Goal: Task Accomplishment & Management: Complete application form

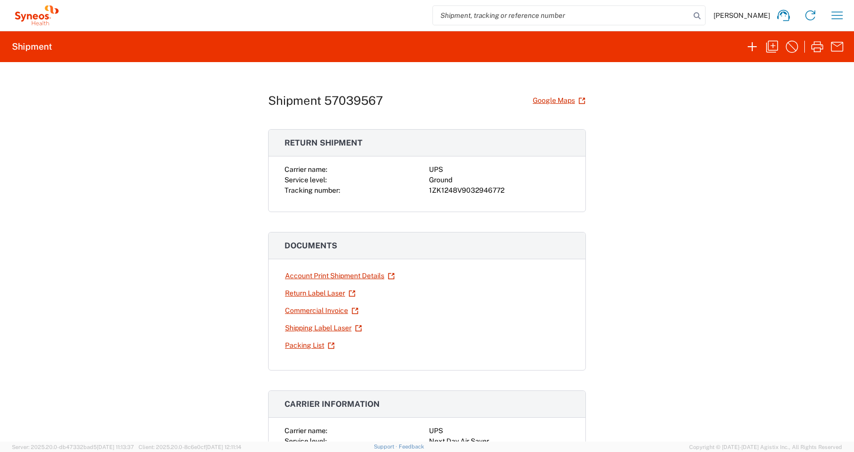
scroll to position [51, 0]
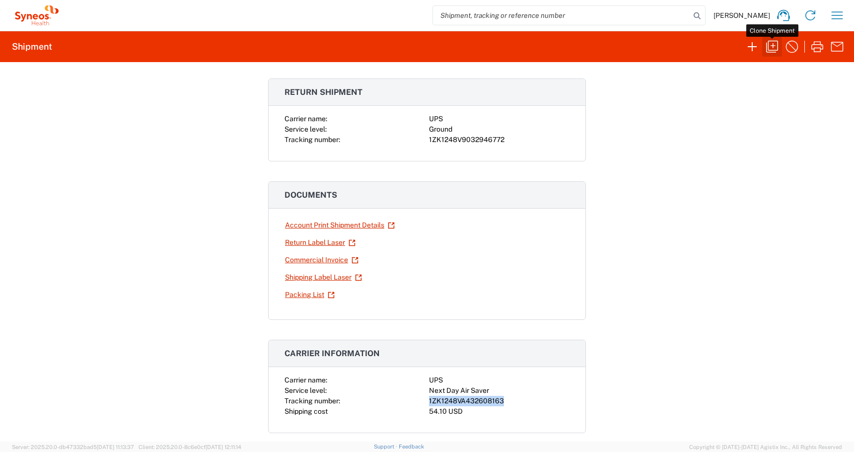
click at [775, 50] on icon "button" at bounding box center [772, 47] width 16 height 16
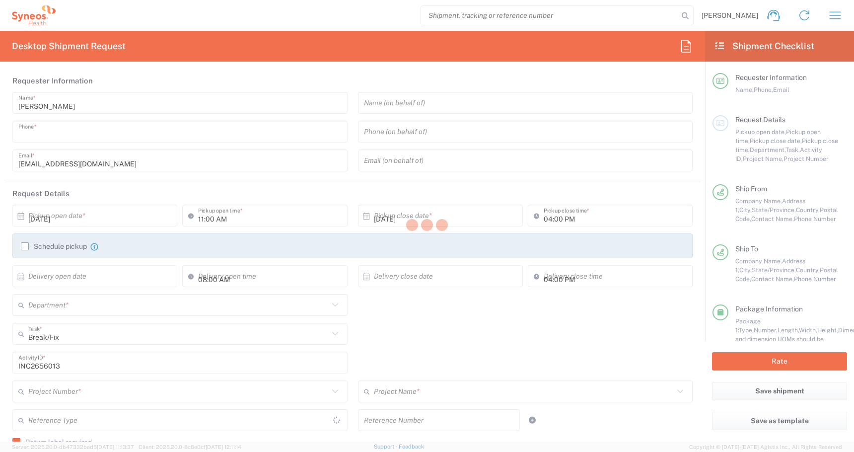
type input "[PHONE_NUMBER]"
type input "04:00 PM"
type input "05:00 PM"
type input "PALIO + IGNITE, LLC"
type input "[STREET_ADDRESS]"
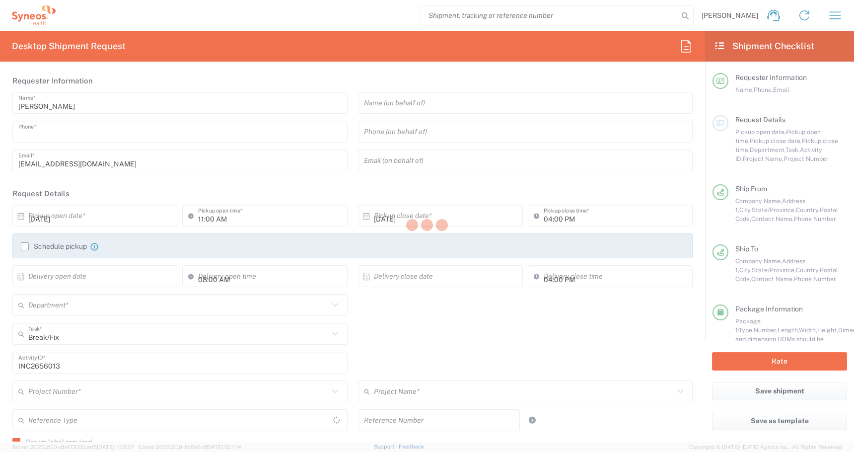
type input "[GEOGRAPHIC_DATA]"
type input "43082"
type input "[PERSON_NAME]"
type input "[PHONE_NUMBER]"
type input "[EMAIL_ADDRESS][DOMAIN_NAME]"
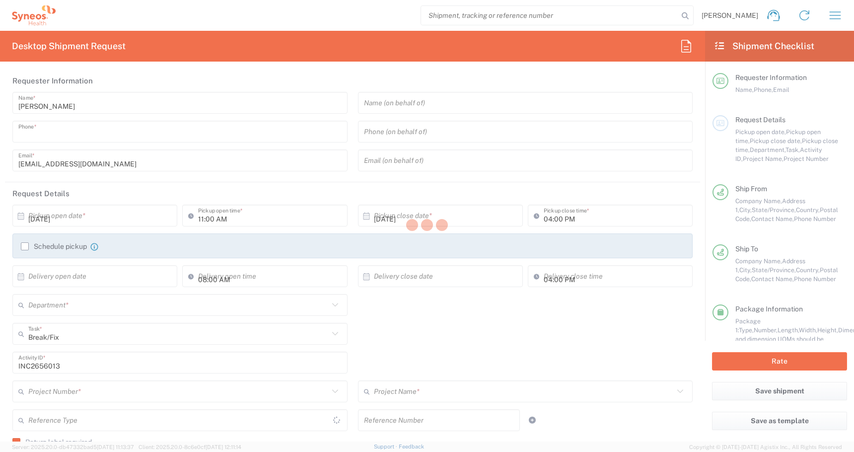
type input "[PERSON_NAME]"
type input "2 N 6th Pl"
type input "Apt. 2C"
type input "[GEOGRAPHIC_DATA]"
type input "11249"
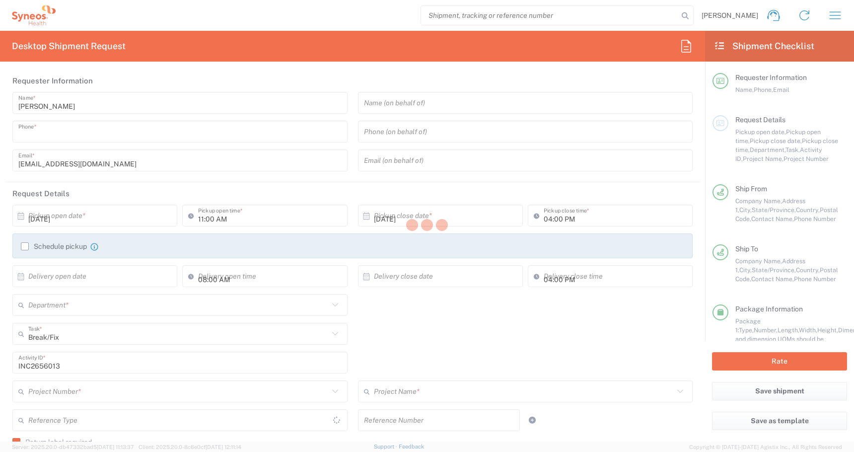
type input "[PERSON_NAME]"
type input "[PHONE_NUMBER]"
type input "kaitlin.richter@syneoshealth.com"
type input "Residential/Home"
type input "Adult Signature Required"
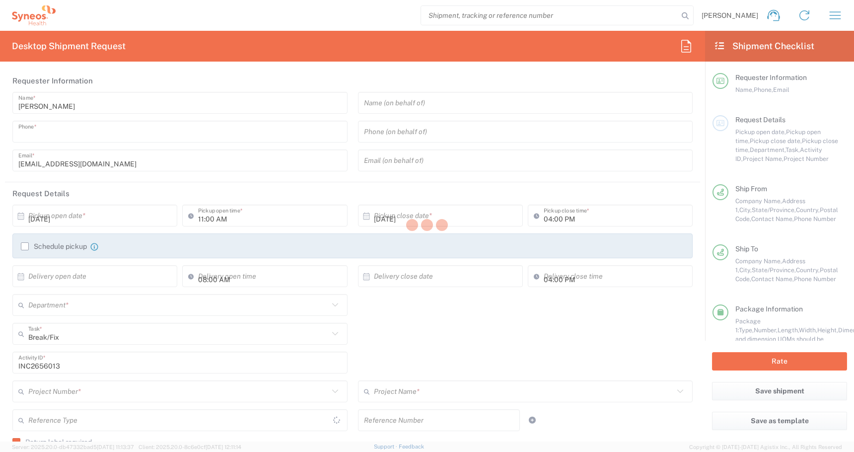
type input "Sender/Shipper"
type input "Yes"
type input "United States"
type input "Ohio"
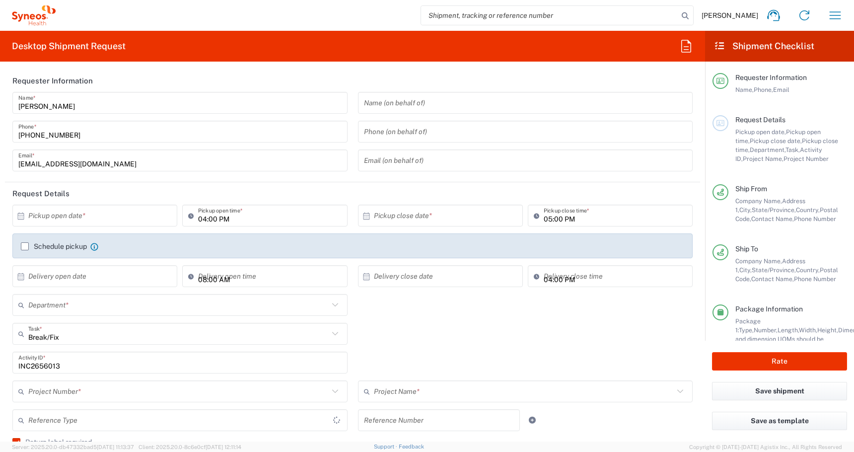
type input "Business (General)"
type input "New York"
type input "USD"
type input "4510 DEPARTMENTAL EXPENSE"
type input "Ground"
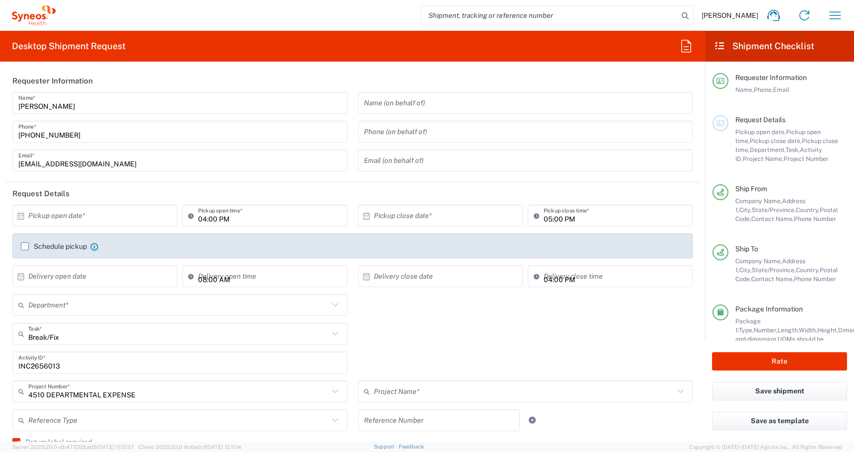
type input "4510"
type input "Medium Box"
type input "4510 DEPARTMENTAL EXPENSE"
type input "United States"
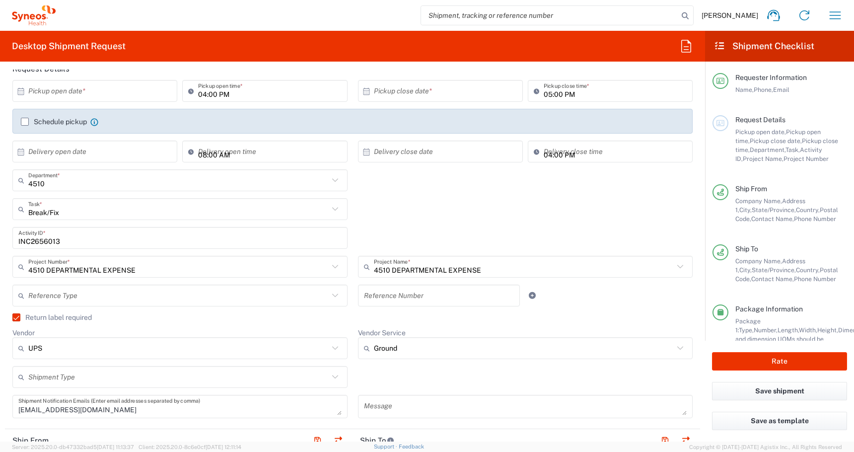
scroll to position [132, 0]
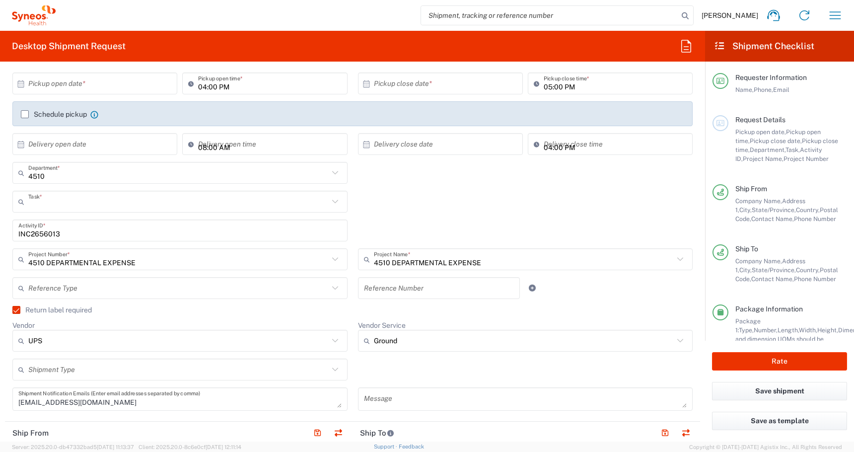
click at [115, 203] on input "text" at bounding box center [178, 201] width 300 height 17
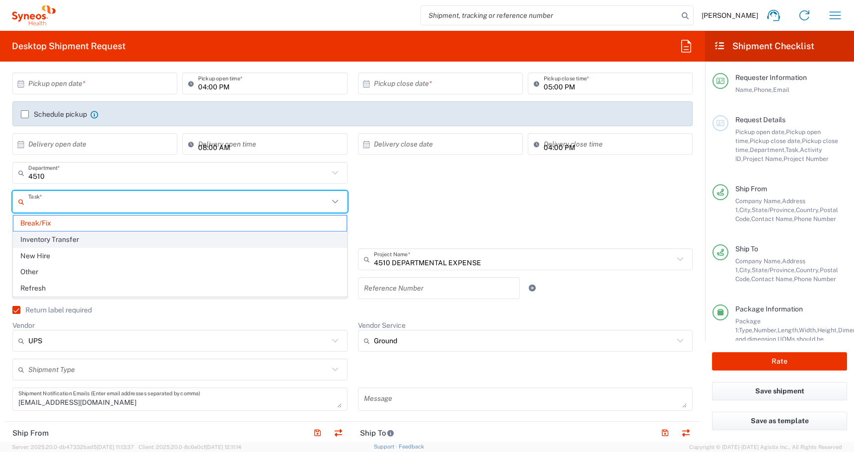
type input "PALIO + IGNITE, LLC- Westerville OH US"
click at [51, 242] on span "Inventory Transfer" at bounding box center [179, 239] width 333 height 15
type input "Inventory Transfer"
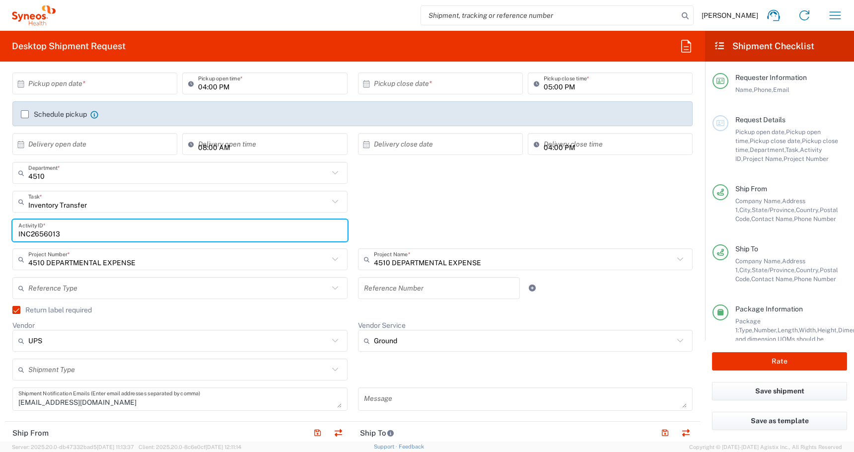
drag, startPoint x: 82, startPoint y: 232, endPoint x: -82, endPoint y: 224, distance: 164.0
click at [0, 224] on html "Atilla Mustafa Home Shipment estimator Shipment tracking Desktop shipment reque…" at bounding box center [427, 226] width 854 height 452
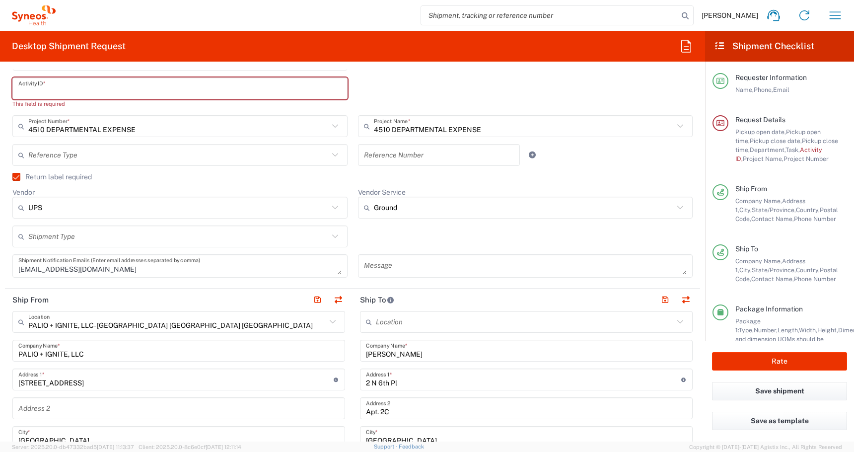
scroll to position [274, 0]
drag, startPoint x: 423, startPoint y: 357, endPoint x: 262, endPoint y: 352, distance: 161.4
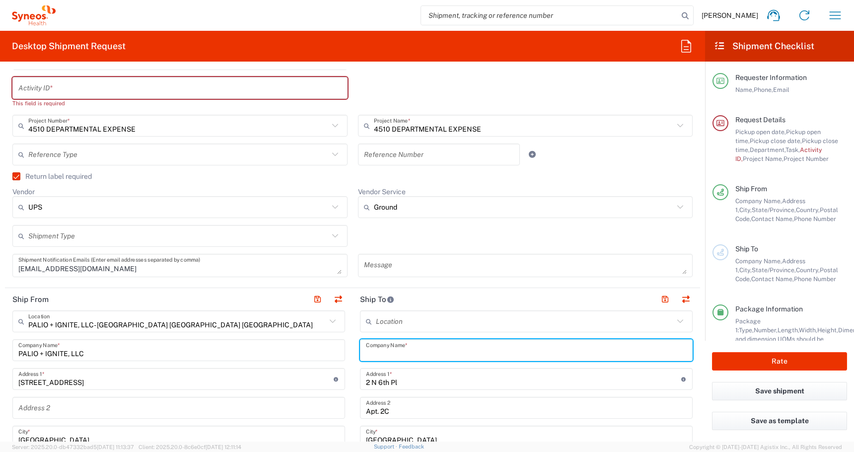
paste input "Wesley Bancroft"
type input "Wesley Bancroft"
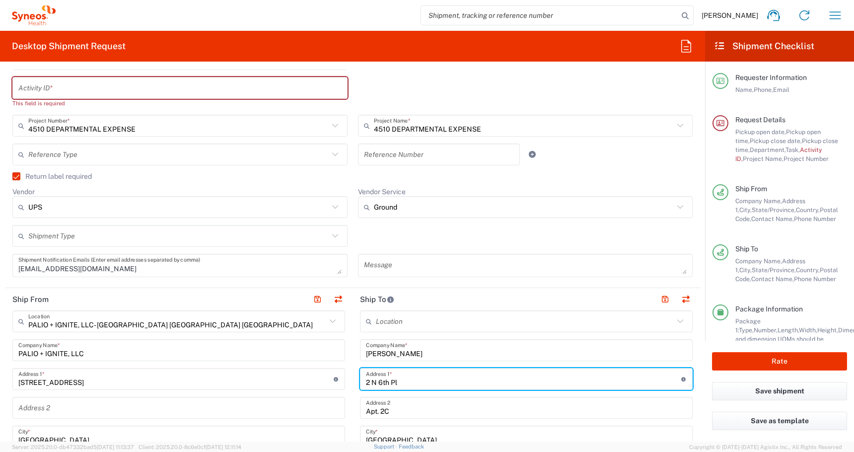
drag, startPoint x: 412, startPoint y: 382, endPoint x: 238, endPoint y: 373, distance: 174.9
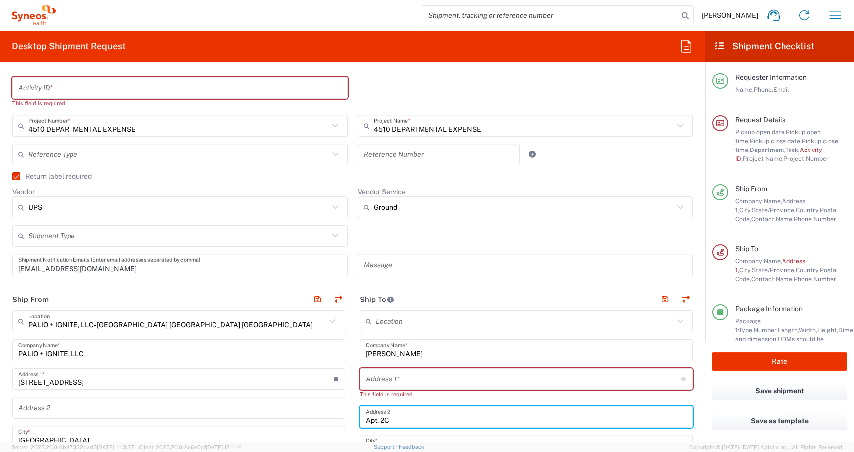
drag, startPoint x: 400, startPoint y: 415, endPoint x: 319, endPoint y: 415, distance: 80.9
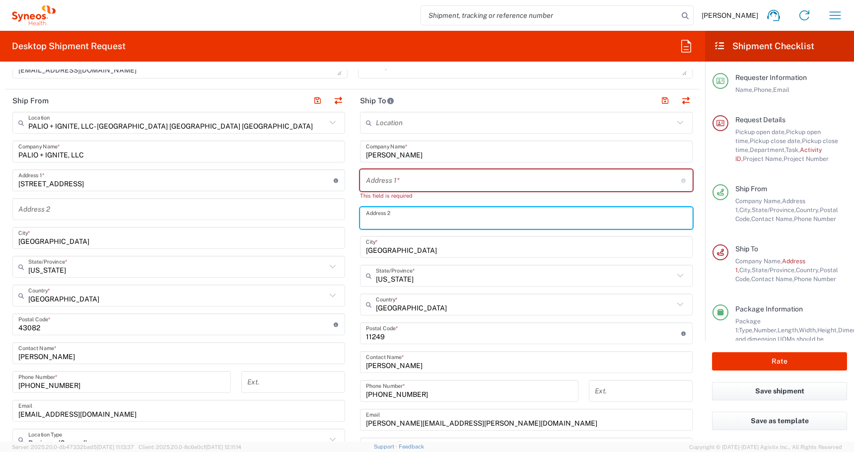
scroll to position [473, 0]
drag, startPoint x: 398, startPoint y: 248, endPoint x: 281, endPoint y: 233, distance: 117.6
click at [291, 235] on div "Ship From PALIO + IGNITE, LLC- Westerville OH US Location PALIO + IGNITE, LLC- …" at bounding box center [352, 315] width 695 height 452
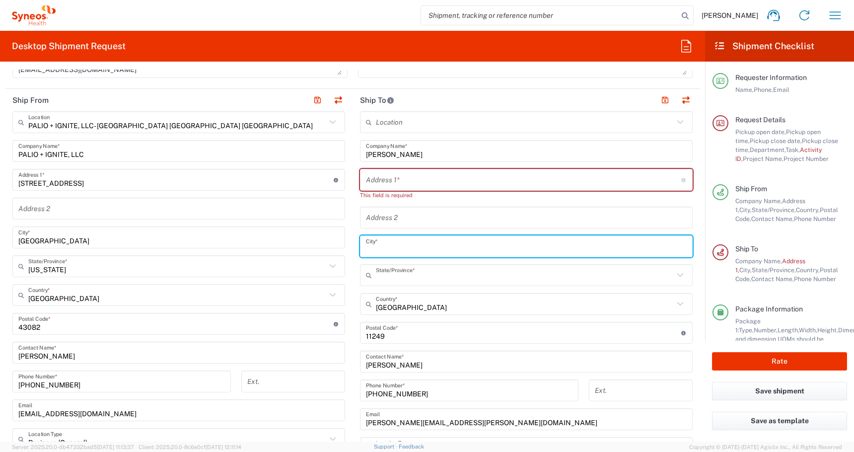
drag, startPoint x: 418, startPoint y: 279, endPoint x: 229, endPoint y: 268, distance: 188.9
click at [232, 268] on div "Ship From PALIO + IGNITE, LLC- Westerville OH US Location PALIO + IGNITE, LLC- …" at bounding box center [352, 315] width 695 height 452
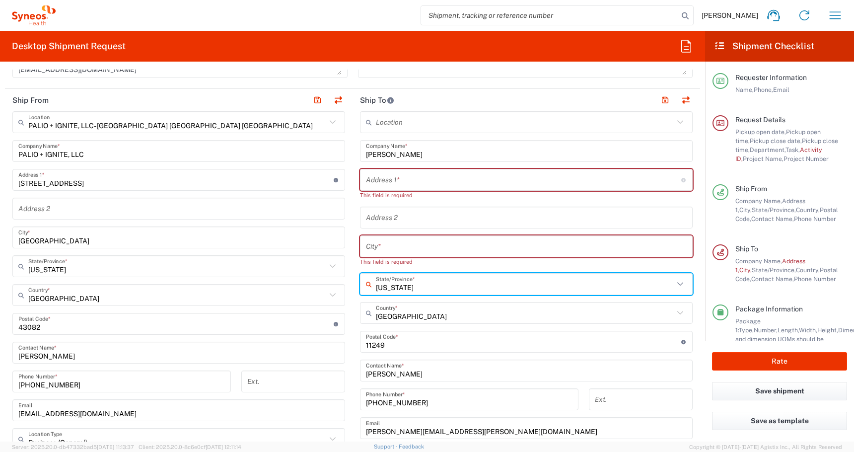
type input "New Yor"
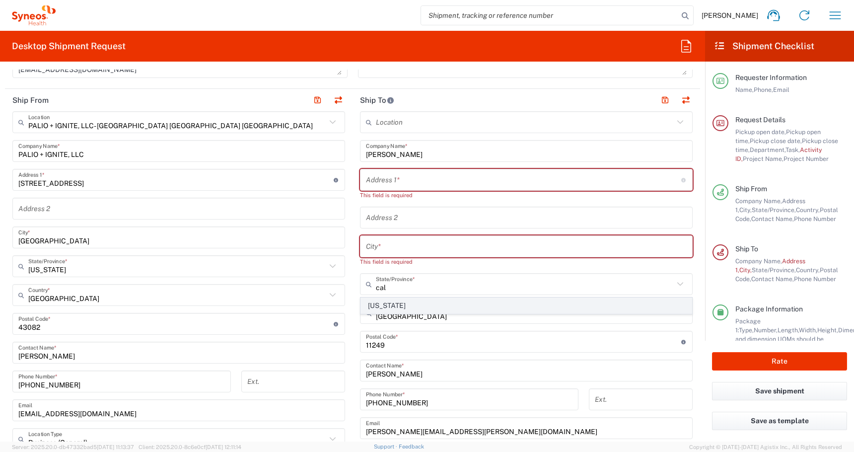
click at [385, 305] on span "California" at bounding box center [526, 305] width 331 height 15
type input "California"
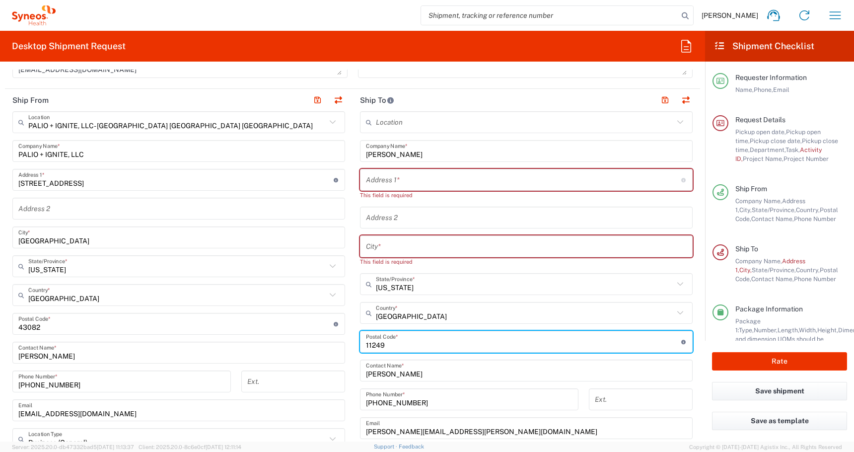
drag, startPoint x: 393, startPoint y: 346, endPoint x: 317, endPoint y: 340, distance: 76.1
click at [355, 343] on main "Location Addison Whitney LLC-Morrisvile NC US Barcelona-Syneos Health BioSector…" at bounding box center [525, 328] width 347 height 435
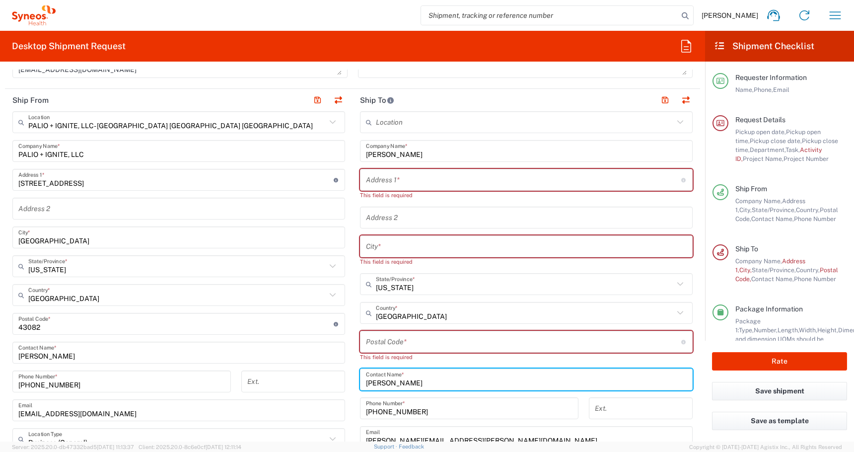
drag, startPoint x: 424, startPoint y: 383, endPoint x: 259, endPoint y: 383, distance: 165.3
click at [273, 383] on div "Ship From PALIO + IGNITE, LLC- Westerville OH US Location PALIO + IGNITE, LLC- …" at bounding box center [352, 324] width 695 height 470
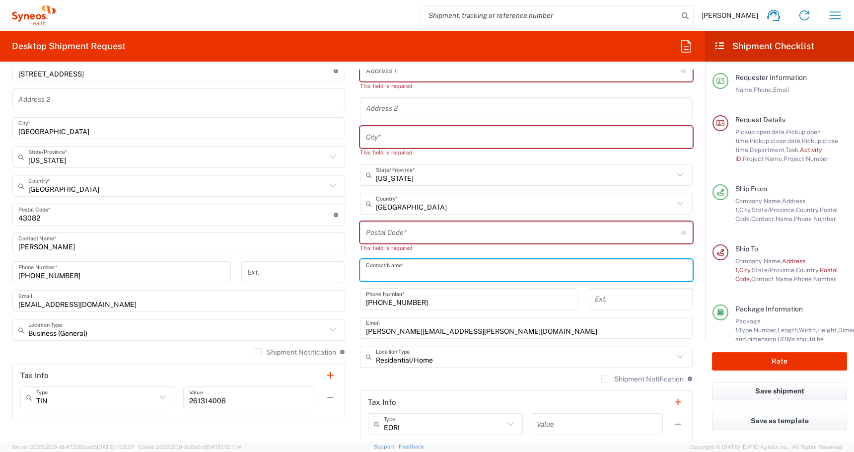
scroll to position [588, 0]
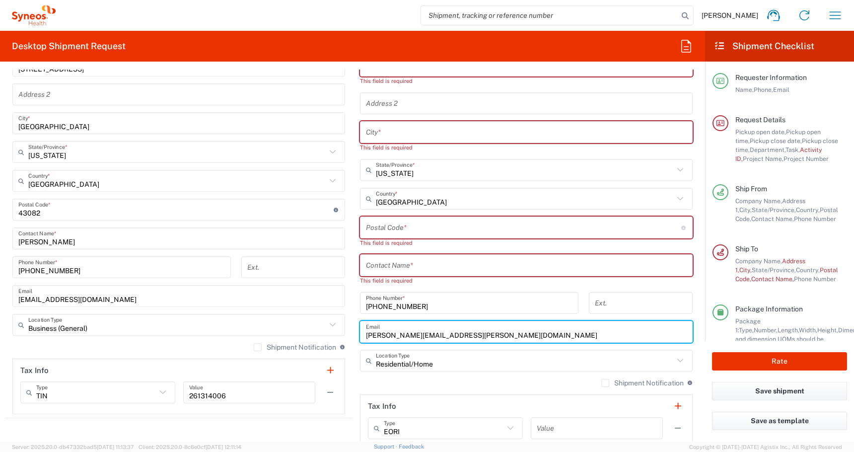
drag, startPoint x: 429, startPoint y: 324, endPoint x: 237, endPoint y: 299, distance: 193.2
click at [254, 302] on div "Ship From PALIO + IGNITE, LLC- Westerville OH US Location PALIO + IGNITE, LLC- …" at bounding box center [352, 214] width 695 height 479
drag, startPoint x: 477, startPoint y: 335, endPoint x: 218, endPoint y: 295, distance: 261.6
click at [231, 296] on div "Ship From PALIO + IGNITE, LLC- Westerville OH US Location PALIO + IGNITE, LLC- …" at bounding box center [352, 214] width 695 height 479
drag, startPoint x: 421, startPoint y: 306, endPoint x: 266, endPoint y: 297, distance: 155.1
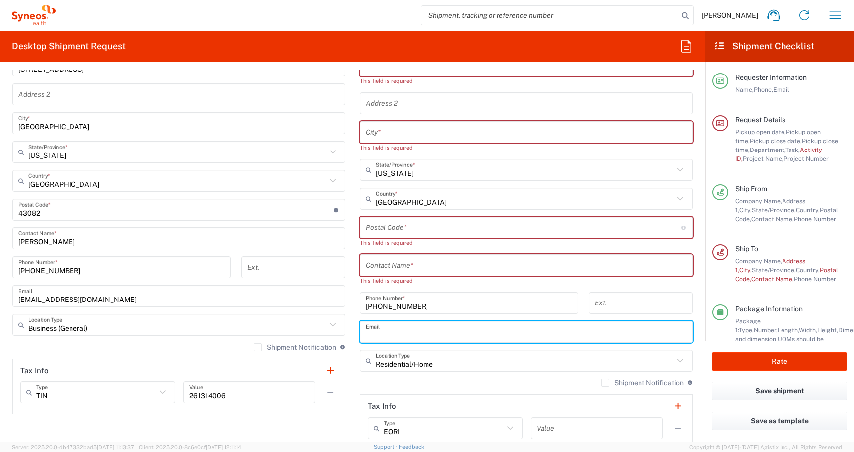
click at [277, 297] on div "Ship From PALIO + IGNITE, LLC- Westerville OH US Location PALIO + IGNITE, LLC- …" at bounding box center [352, 214] width 695 height 479
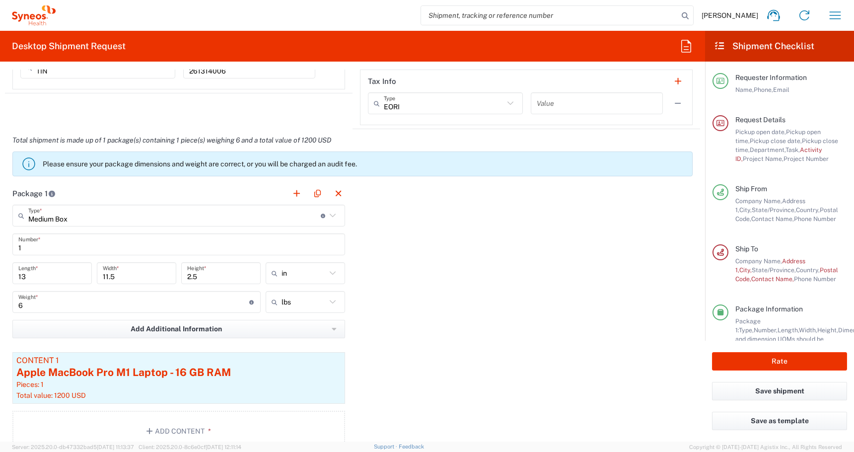
scroll to position [948, 0]
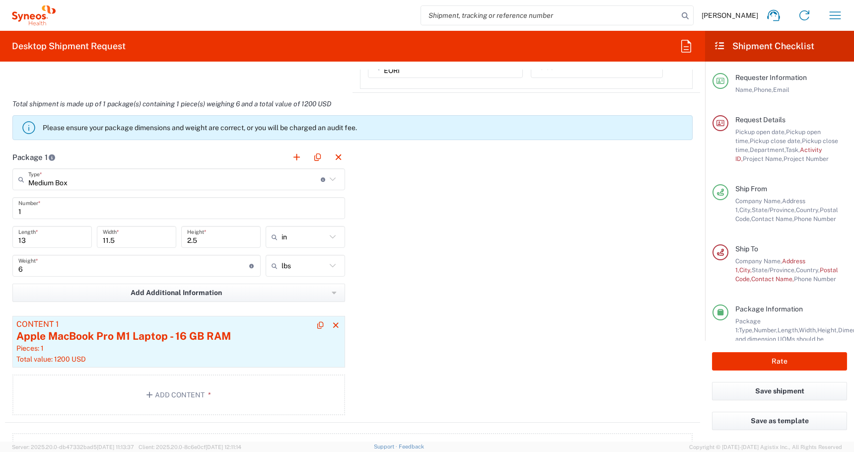
click at [103, 338] on div "Apple MacBook Pro M1 Laptop - 16 GB RAM" at bounding box center [178, 336] width 325 height 15
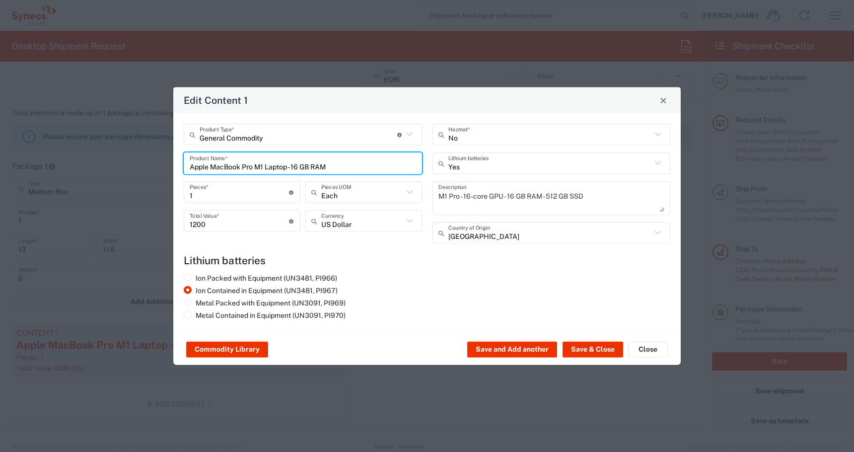
drag, startPoint x: 284, startPoint y: 166, endPoint x: -136, endPoint y: 176, distance: 421.0
click at [0, 176] on html "Atilla Mustafa Home Shipment estimator Shipment tracking Desktop shipment reque…" at bounding box center [427, 226] width 854 height 452
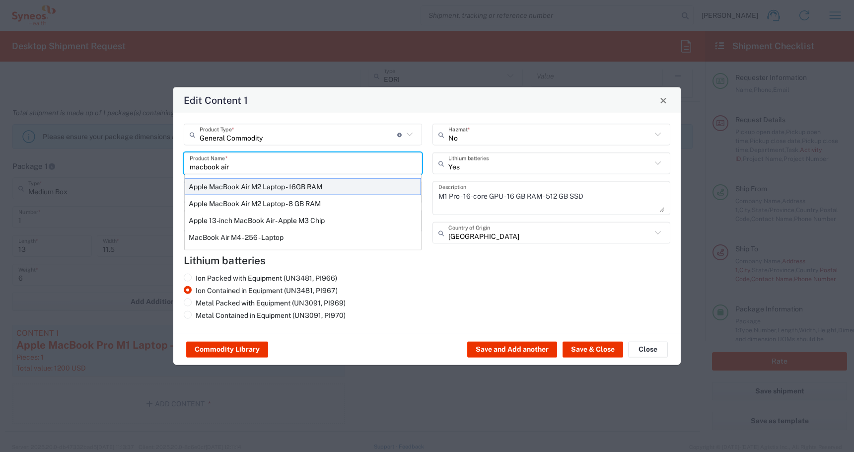
click at [223, 187] on div "Apple MacBook Air M2 Laptop - 16GB RAM" at bounding box center [303, 186] width 236 height 17
type input "Apple MacBook Air M2 Laptop - 16GB RAM"
type textarea "M2 - 8-core CPU - 8-core GPU - 16 GB RAM - 512 GB SSD"
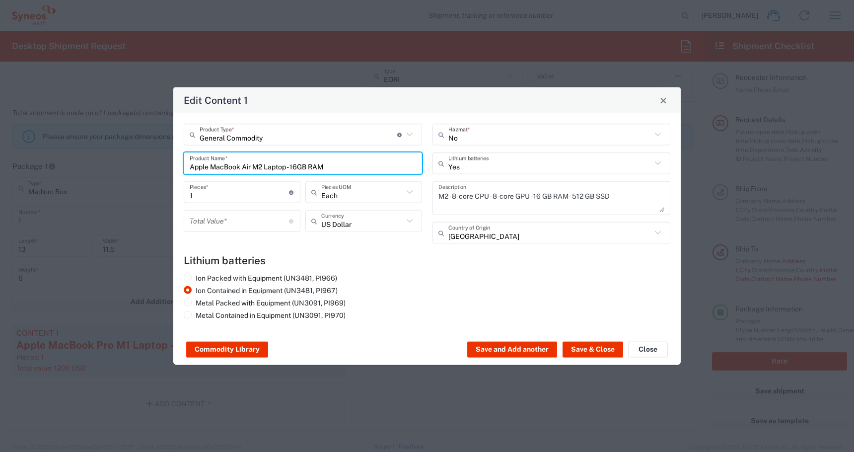
click at [214, 219] on input "number" at bounding box center [239, 220] width 99 height 17
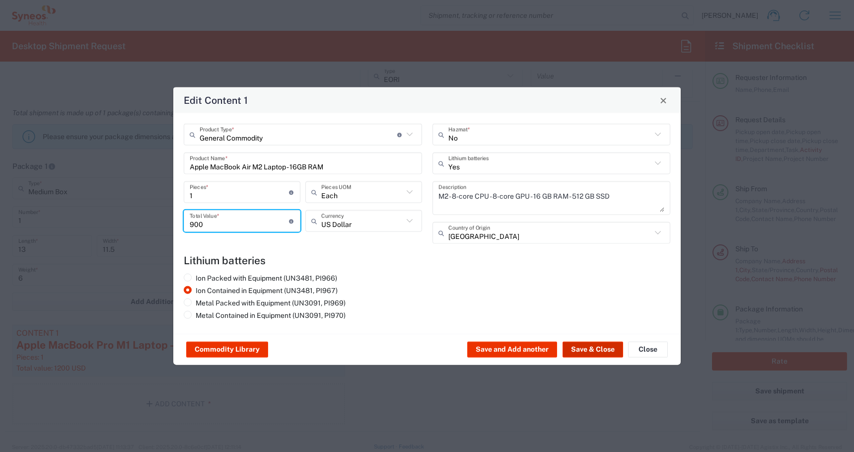
type input "900"
click at [572, 342] on button "Save & Close" at bounding box center [592, 349] width 61 height 16
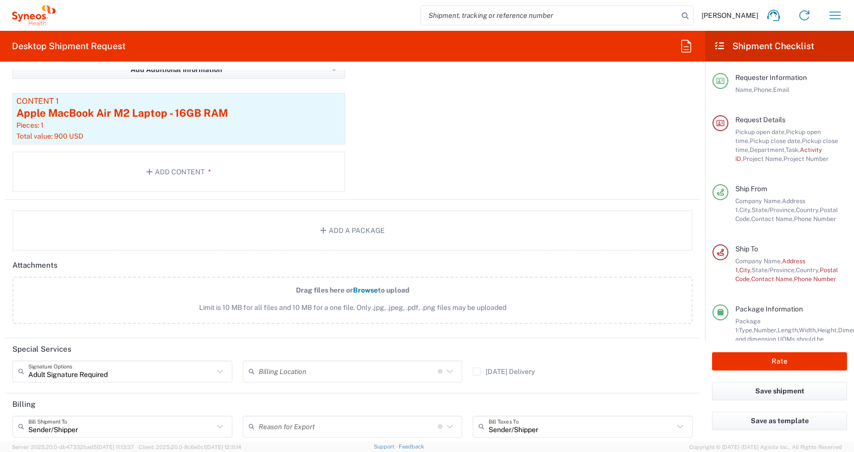
scroll to position [1280, 0]
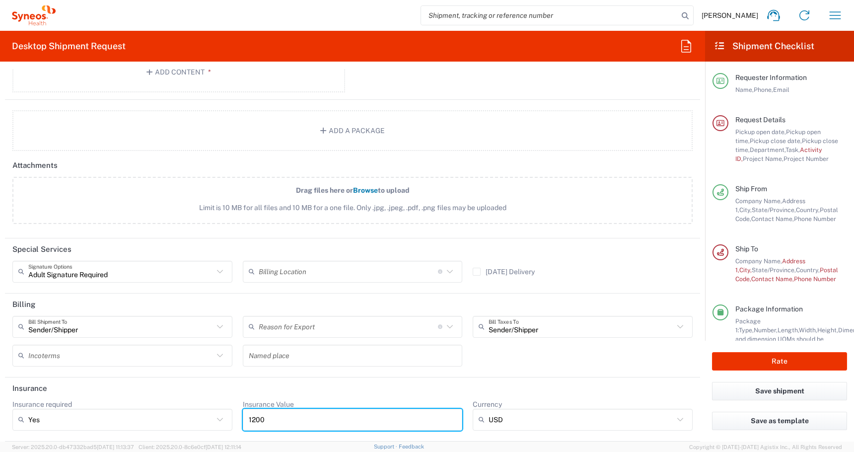
drag, startPoint x: 284, startPoint y: 418, endPoint x: 135, endPoint y: 407, distance: 150.3
click at [135, 407] on div "Insurance required Yes Yes No Insurance Value 1200 Currency USD USD ADP AED AFN…" at bounding box center [352, 419] width 690 height 38
type input "900"
click at [98, 269] on input "text" at bounding box center [120, 271] width 185 height 17
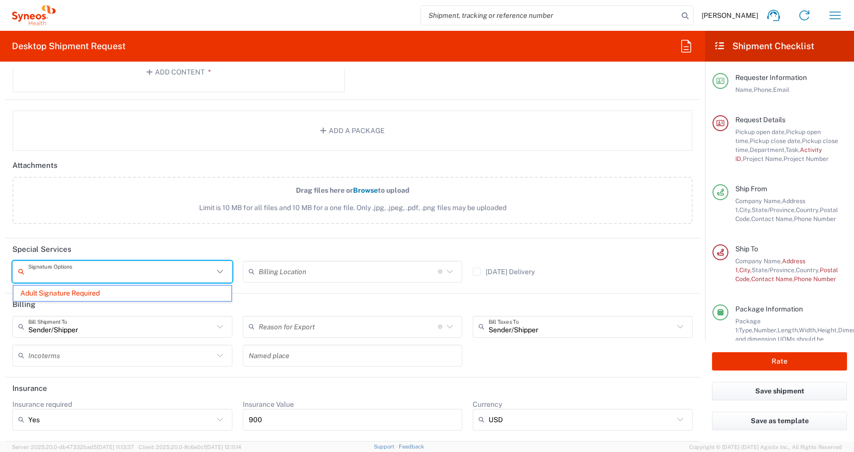
click at [113, 270] on input "text" at bounding box center [120, 271] width 185 height 17
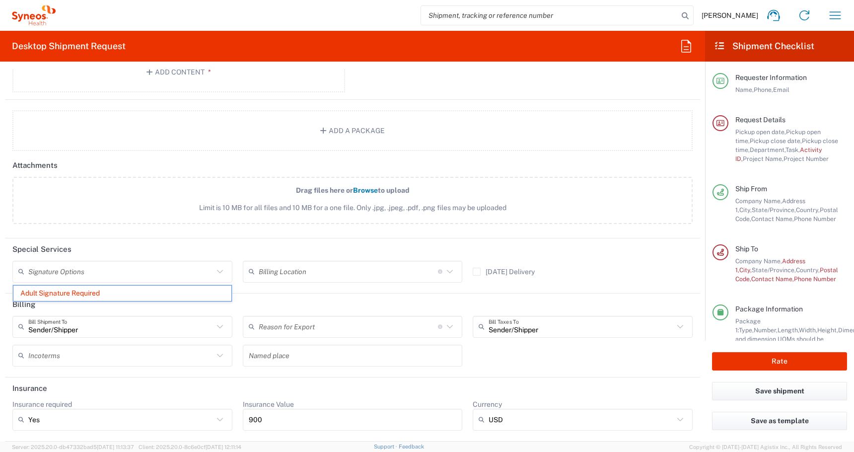
click at [193, 241] on header "Special Services" at bounding box center [352, 249] width 695 height 22
type input "Adult Signature Required"
click at [239, 270] on div "Billing Location For standard shipments, leave this section blank. Only update …" at bounding box center [352, 275] width 230 height 29
click at [231, 272] on div "Adult Signature Required Signature Options" at bounding box center [122, 272] width 220 height 22
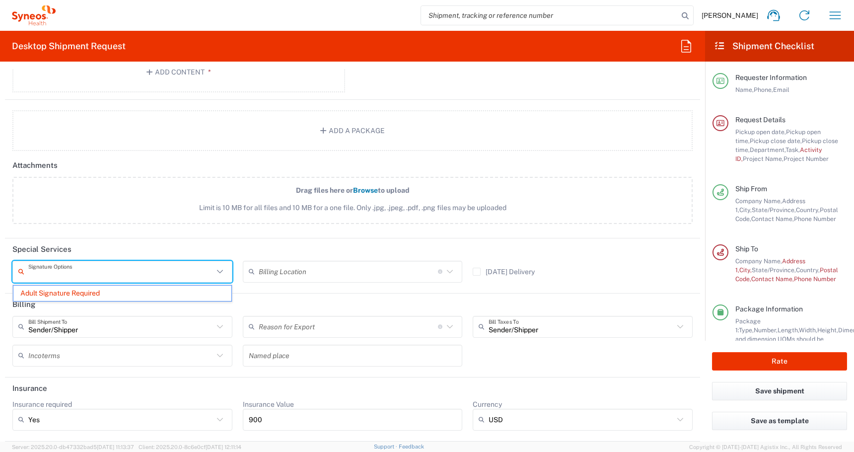
click at [227, 272] on div "Signature Options" at bounding box center [122, 272] width 220 height 22
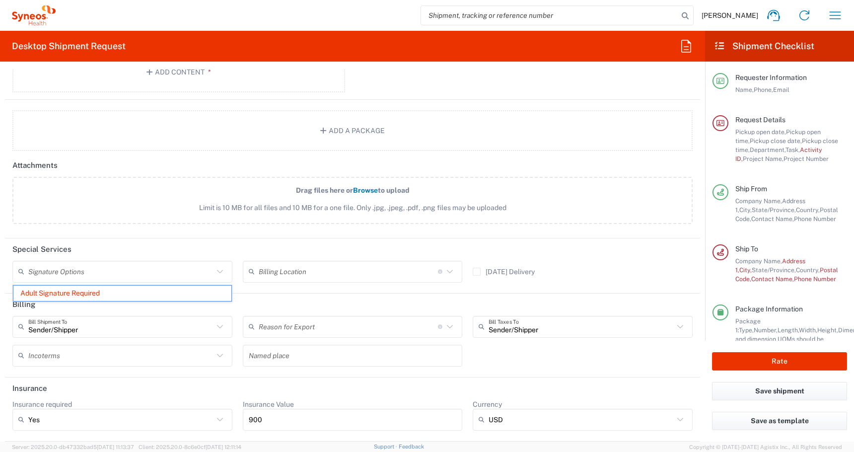
click at [227, 272] on div "Signature Options" at bounding box center [122, 272] width 220 height 22
click at [80, 295] on span "Adult Signature Required" at bounding box center [122, 292] width 218 height 15
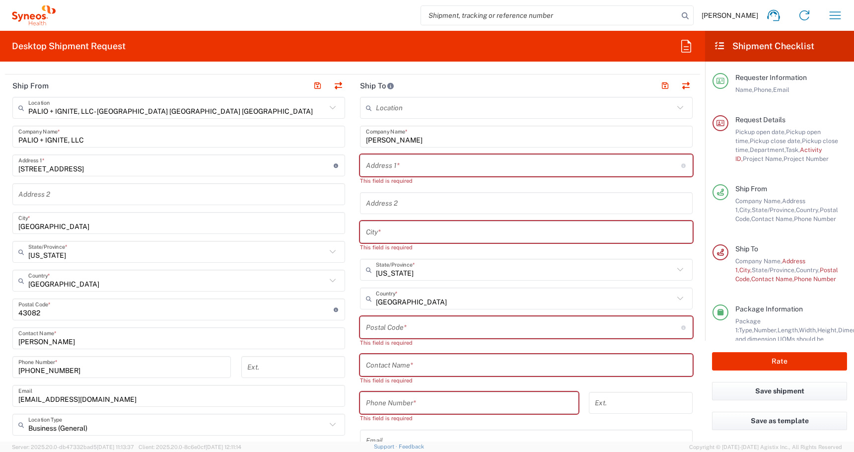
scroll to position [494, 0]
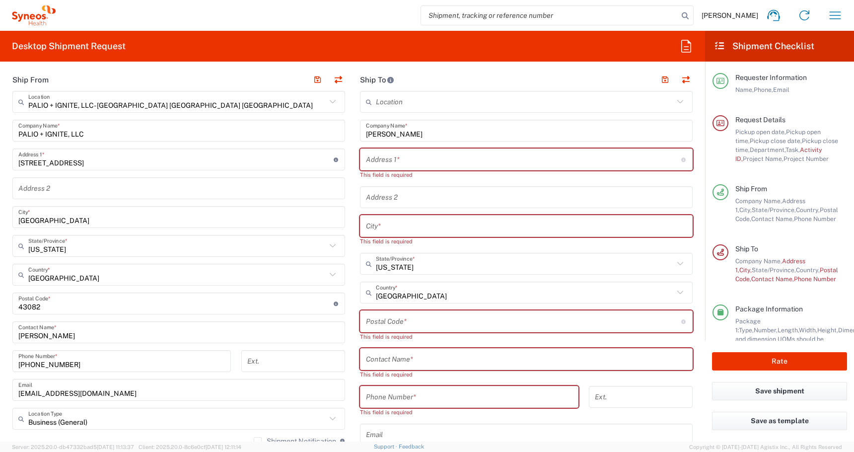
click at [377, 158] on input "text" at bounding box center [523, 159] width 315 height 17
paste input "625 Teague Dr"
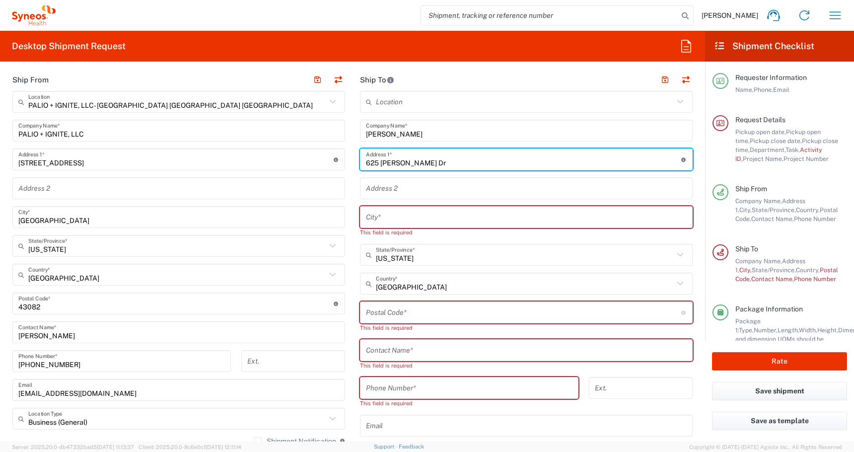
type input "625 Teague Dr"
click at [389, 212] on input "text" at bounding box center [526, 216] width 321 height 17
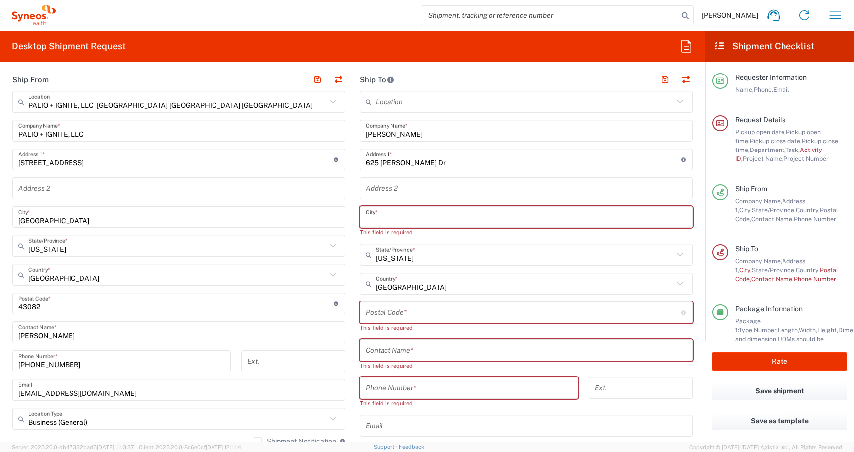
click at [372, 218] on input "text" at bounding box center [526, 216] width 321 height 17
paste input "Santa Paula"
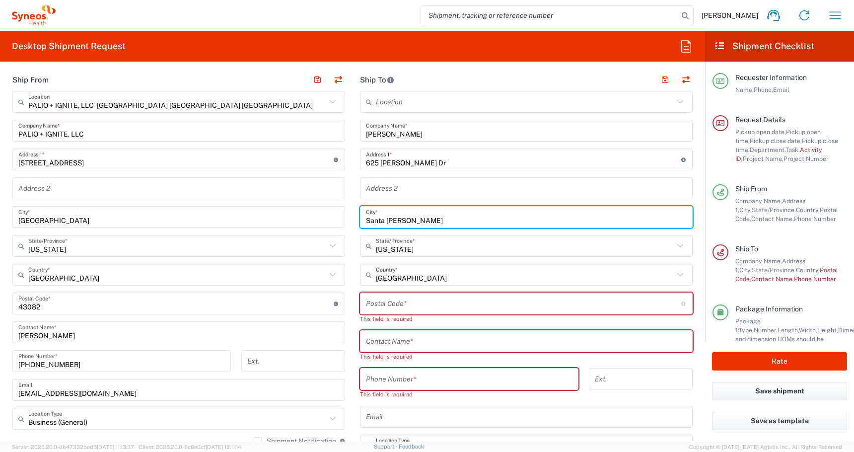
type input "Santa Paula"
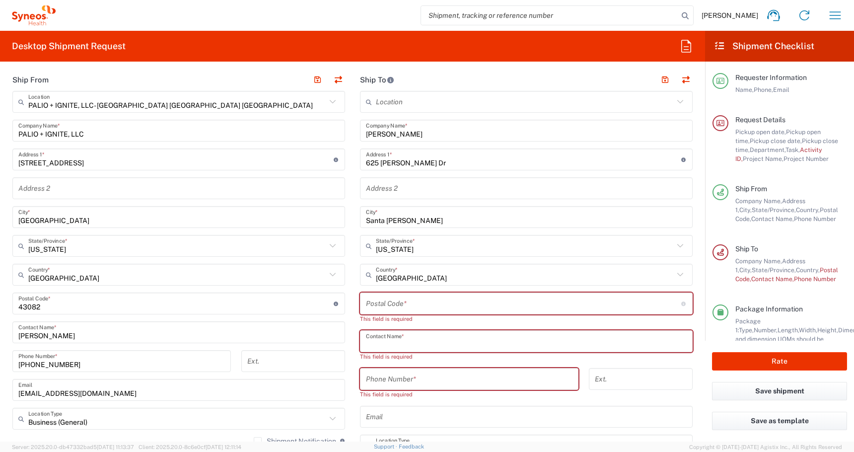
click at [372, 340] on input "text" at bounding box center [526, 341] width 321 height 17
click at [380, 377] on input "tel" at bounding box center [469, 378] width 206 height 17
paste input "805 428 3511"
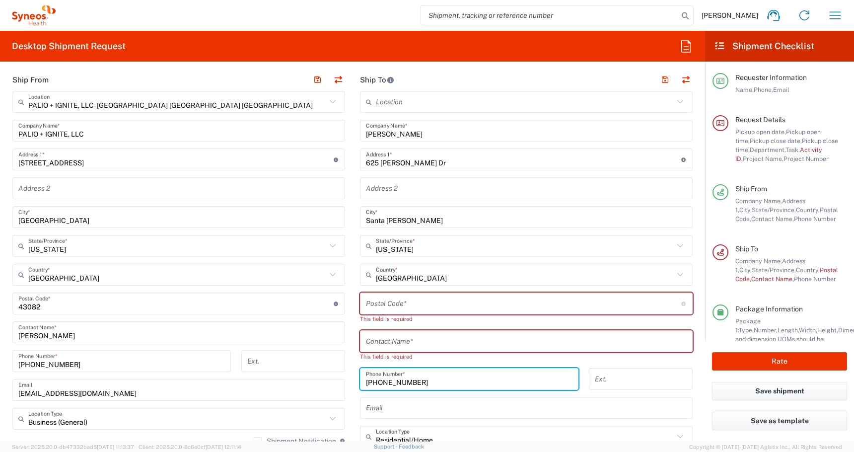
type input "805 428 3511"
drag, startPoint x: 425, startPoint y: 134, endPoint x: 78, endPoint y: 133, distance: 346.4
click at [108, 131] on div "Ship From PALIO + IGNITE, LLC- Westerville OH US Location PALIO + IGNITE, LLC- …" at bounding box center [352, 298] width 695 height 461
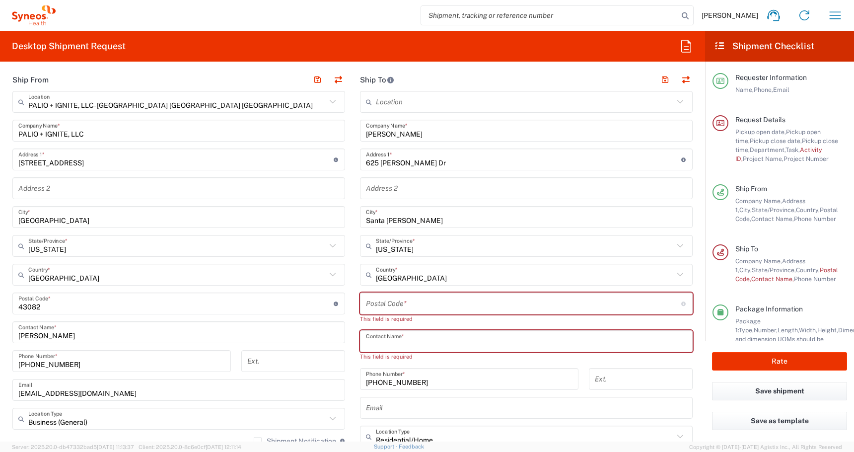
click at [372, 336] on input "text" at bounding box center [526, 341] width 321 height 17
paste input "Wesley Bancroft"
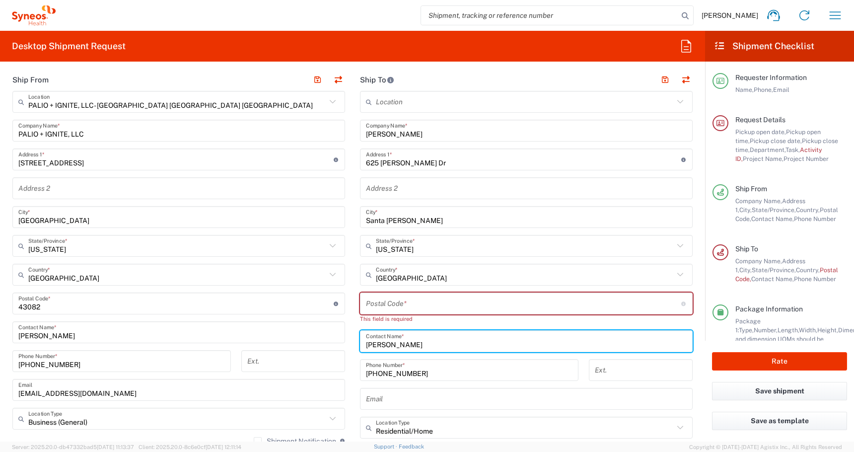
type input "Wesley Bancroft"
click at [374, 305] on input "undefined" at bounding box center [523, 303] width 315 height 17
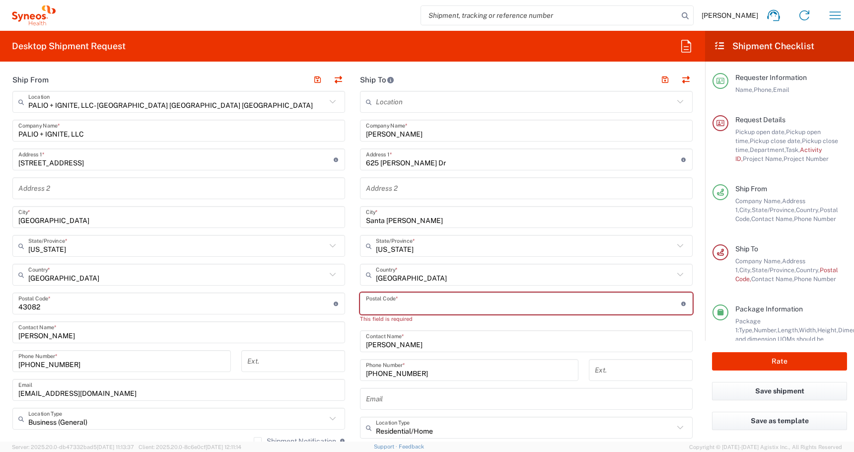
paste input "93060"
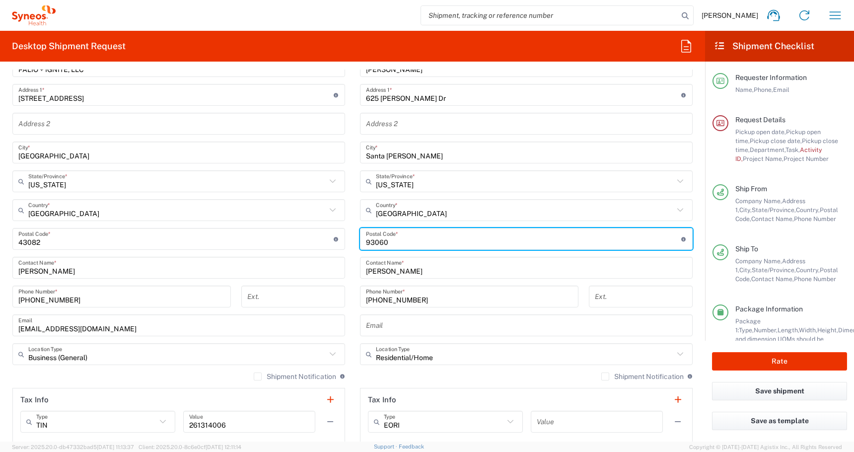
scroll to position [567, 0]
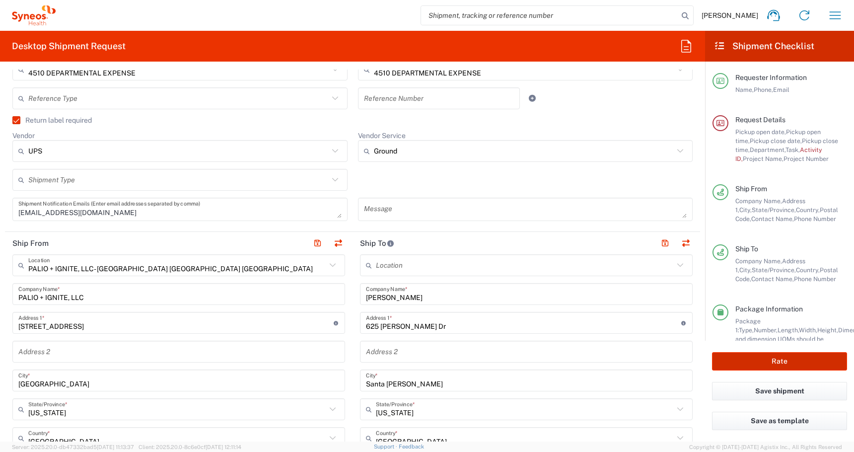
type input "93060"
click at [760, 362] on button "Rate" at bounding box center [779, 361] width 135 height 18
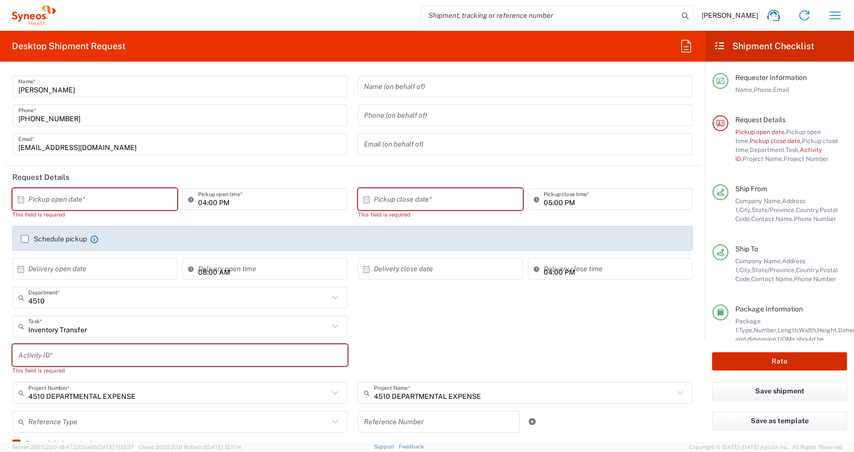
scroll to position [0, 0]
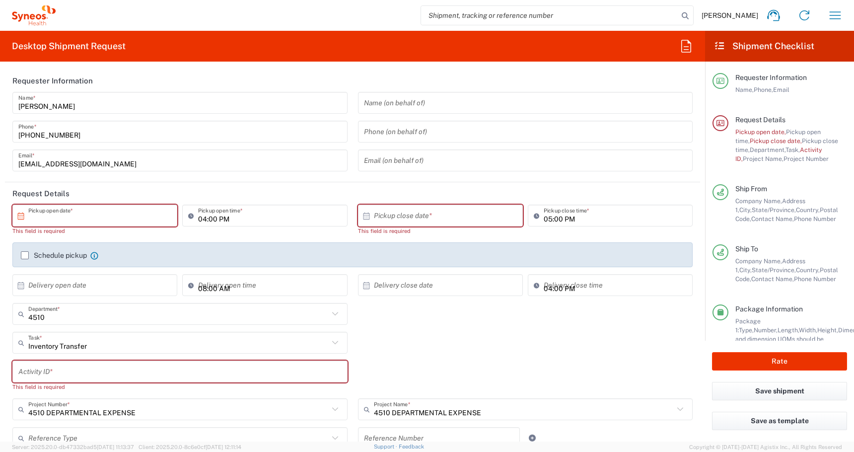
click at [41, 215] on input "text" at bounding box center [96, 215] width 137 height 17
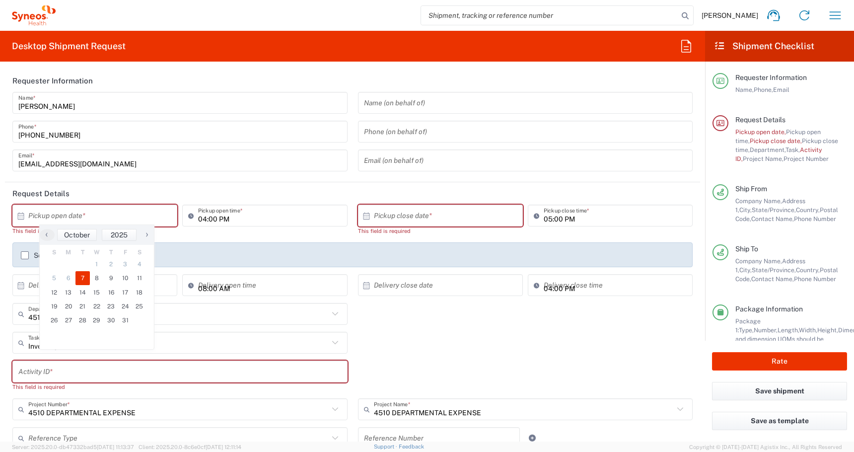
click at [78, 277] on span "7" at bounding box center [82, 278] width 14 height 14
type input "10/07/2025"
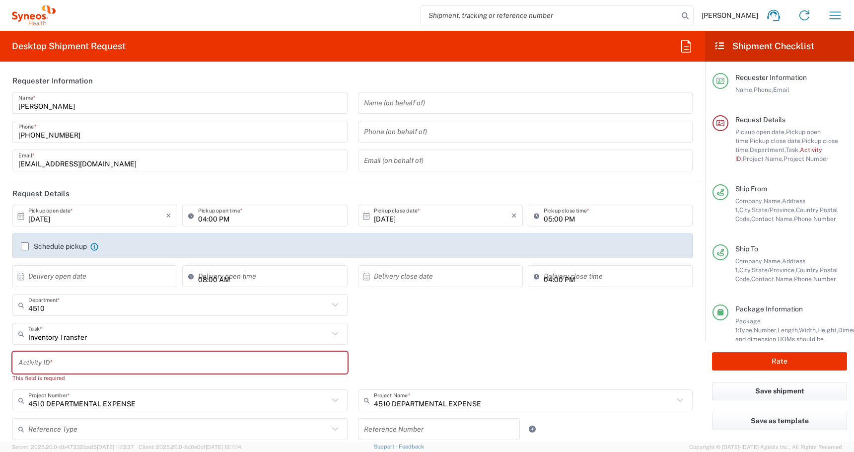
click at [28, 357] on input "text" at bounding box center [179, 362] width 323 height 17
click at [81, 362] on input "text" at bounding box center [179, 362] width 323 height 17
paste input "INC2664446"
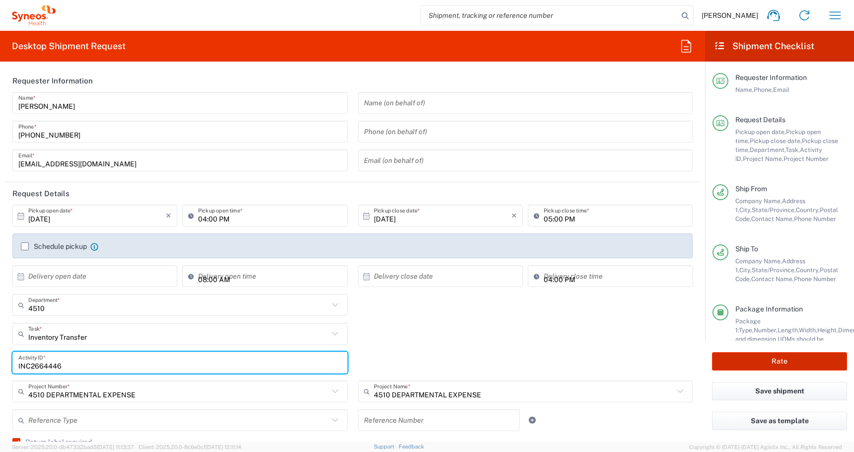
type input "INC2664446"
click at [805, 361] on button "Rate" at bounding box center [779, 361] width 135 height 18
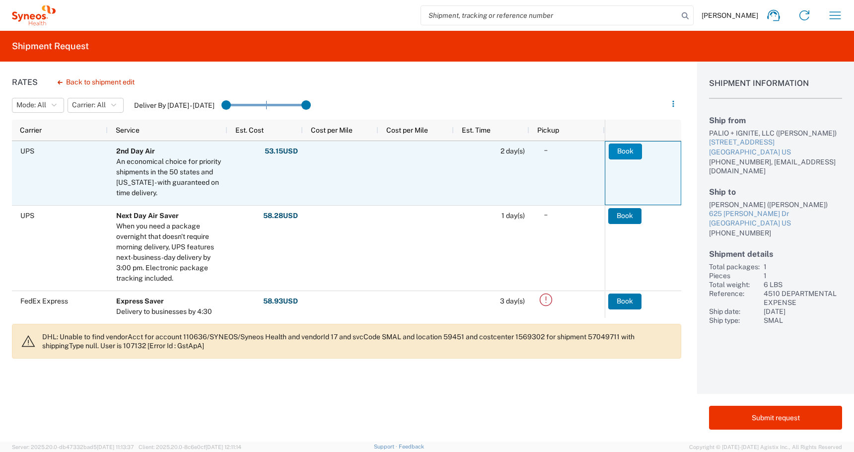
click at [622, 151] on button "Book" at bounding box center [625, 151] width 33 height 16
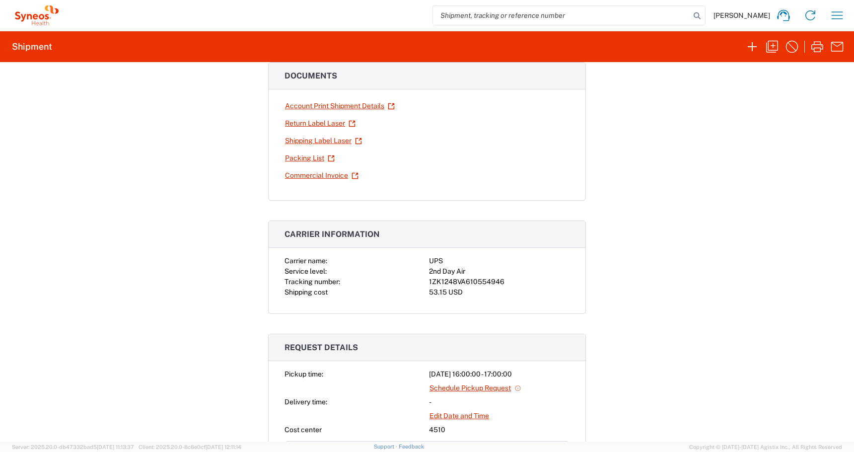
scroll to position [180, 0]
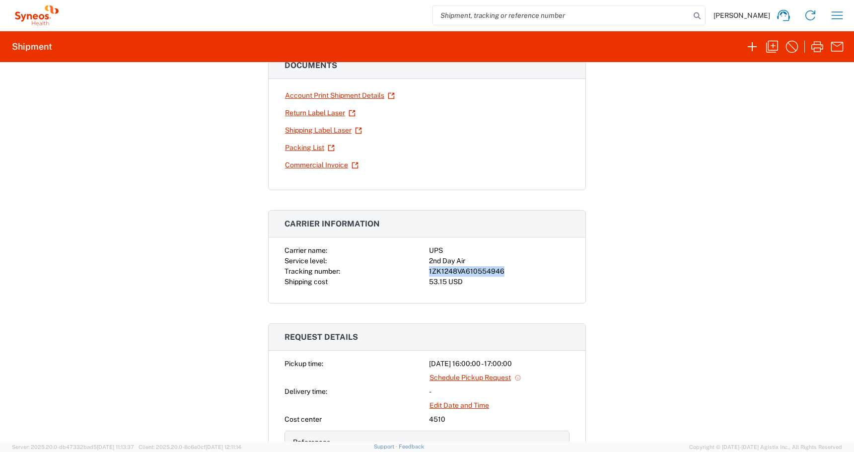
drag, startPoint x: 507, startPoint y: 270, endPoint x: 419, endPoint y: 270, distance: 88.3
click at [419, 270] on div "Carrier name: UPS Service level: 2nd Day Air Tracking number: 1ZK1248VA61055494…" at bounding box center [426, 266] width 285 height 42
copy div "1ZK1248VA610554946"
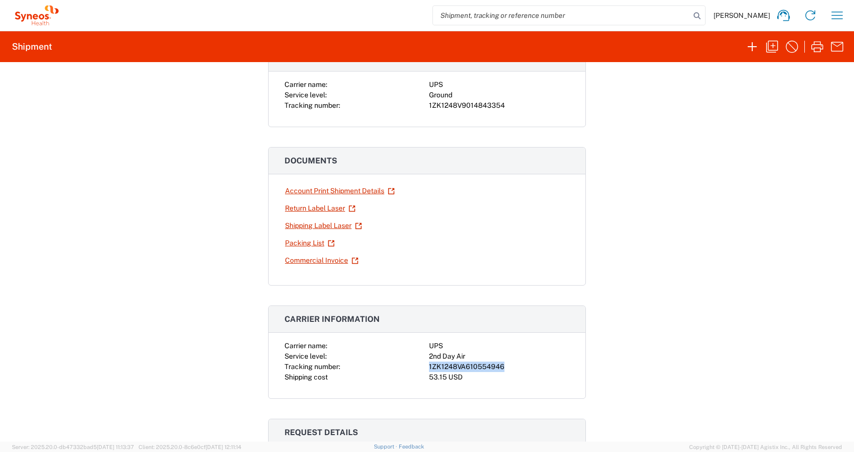
scroll to position [0, 0]
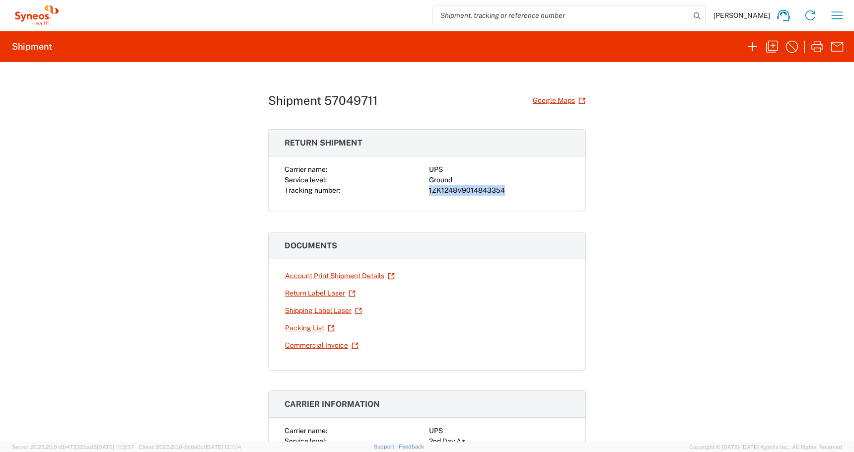
drag, startPoint x: 508, startPoint y: 193, endPoint x: 411, endPoint y: 193, distance: 96.8
click at [411, 193] on div "Carrier name: UPS Service level: Ground Tracking number: 1ZK1248V9014843354" at bounding box center [426, 179] width 285 height 31
copy div "1ZK1248V9014843354"
